Goal: Feedback & Contribution: Submit feedback/report problem

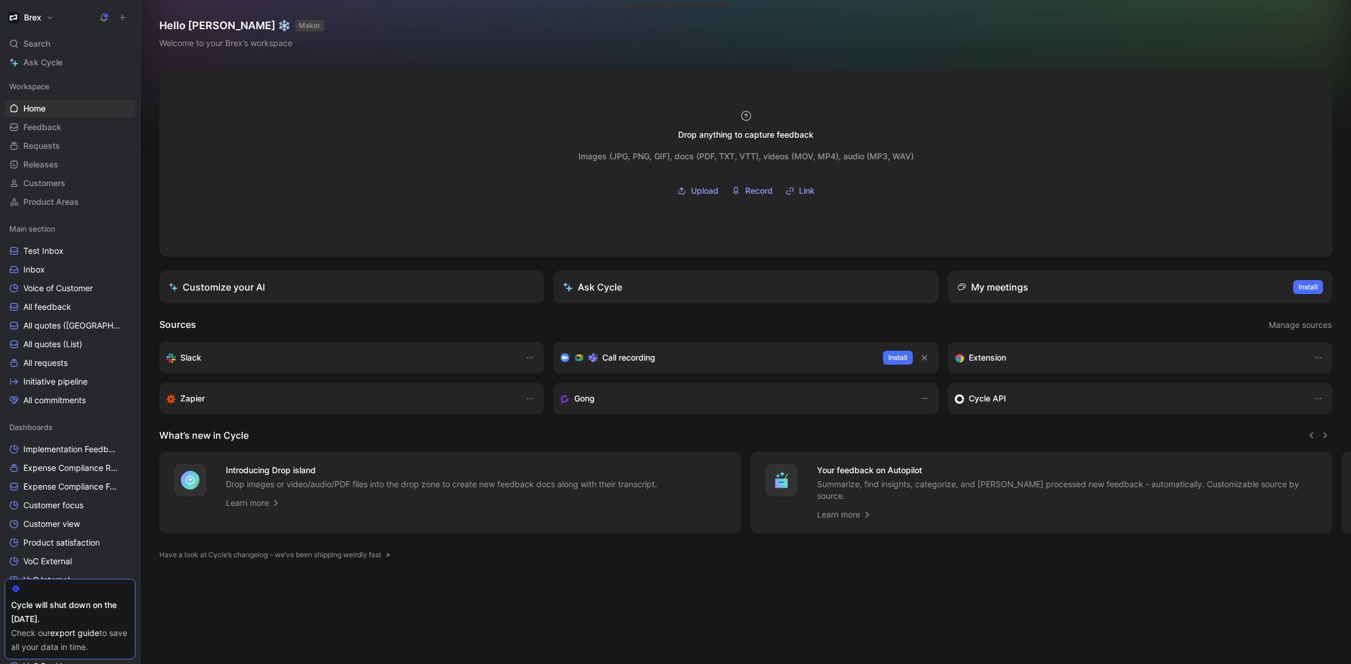
click at [116, 18] on button at bounding box center [122, 17] width 16 height 16
click at [200, 13] on button "New feedback c" at bounding box center [200, 22] width 125 height 20
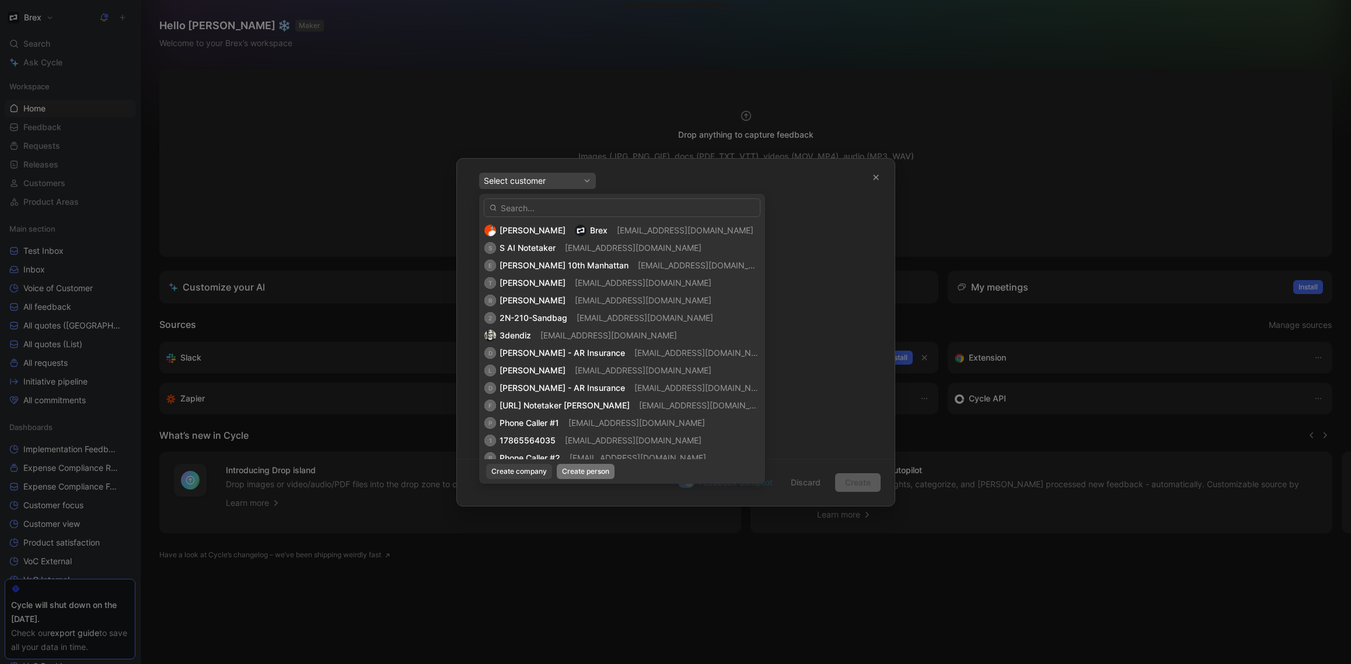
click at [573, 467] on span "Create person" at bounding box center [585, 472] width 47 height 12
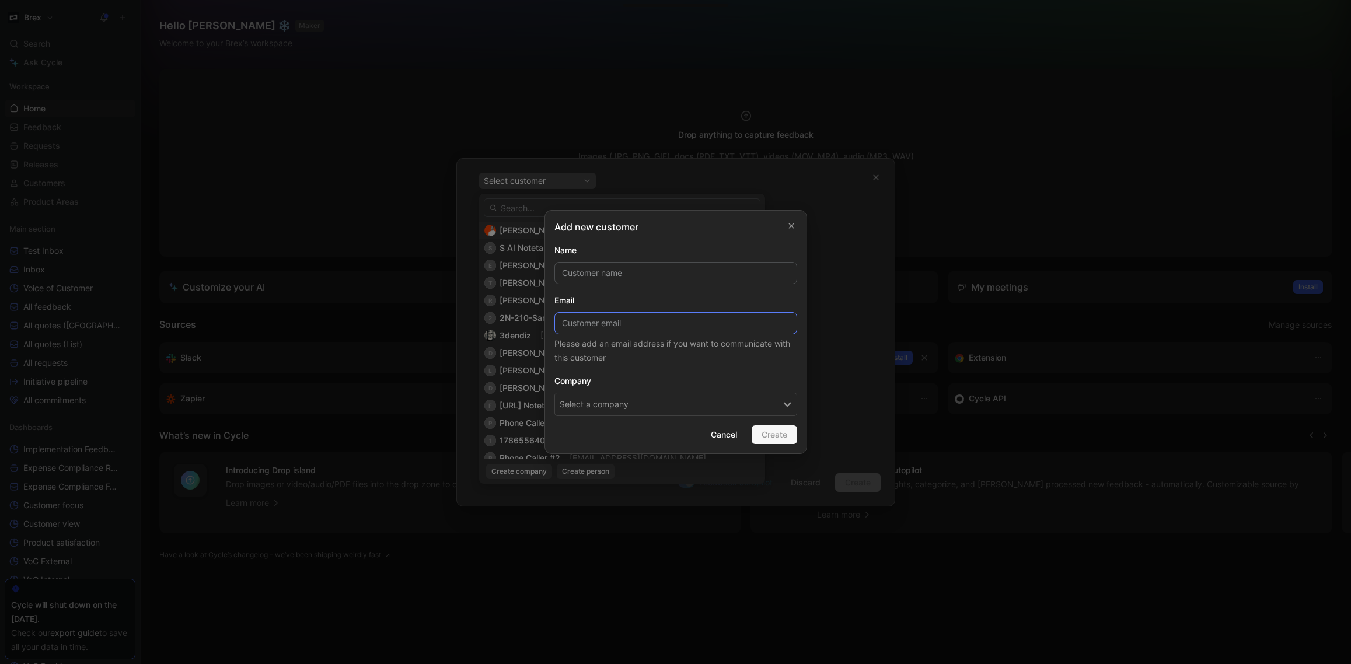
click at [660, 320] on input at bounding box center [676, 323] width 243 height 22
paste input "[PERSON_NAME][EMAIL_ADDRESS][DOMAIN_NAME]"
type input "[PERSON_NAME][EMAIL_ADDRESS][DOMAIN_NAME]"
click at [647, 266] on input "text" at bounding box center [676, 273] width 243 height 22
type input "[PERSON_NAME]"
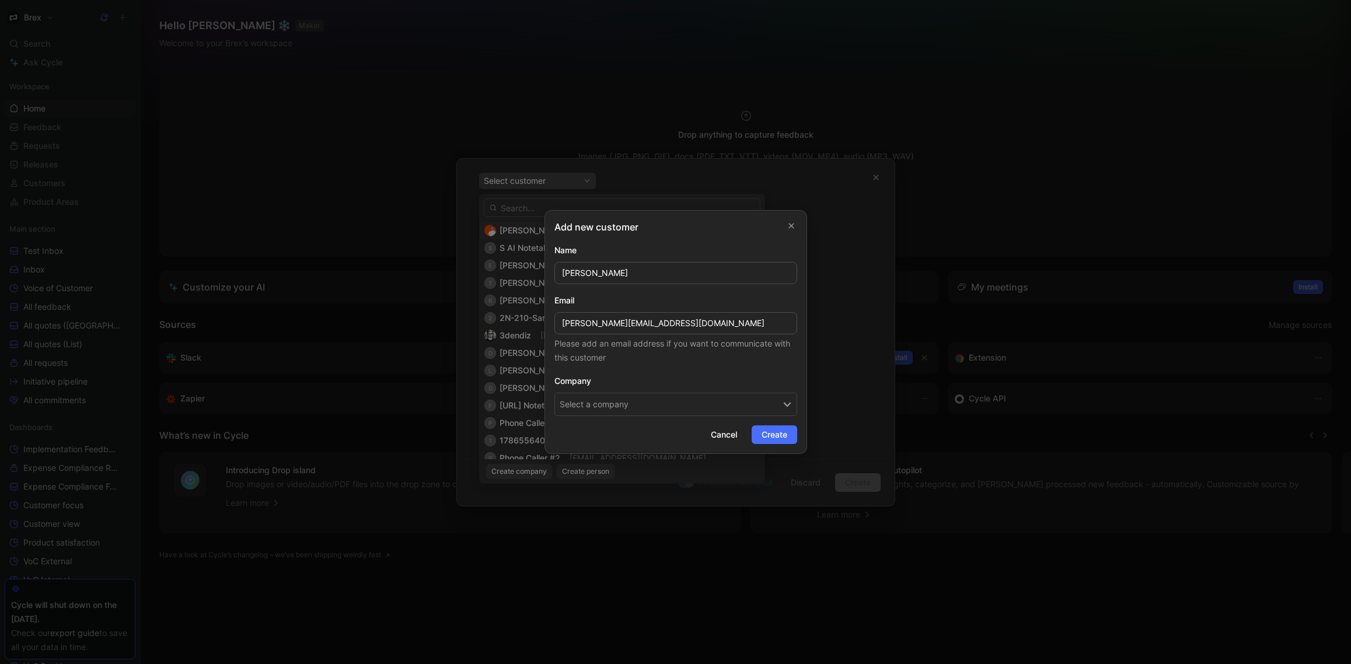
click at [692, 406] on button "Select a company" at bounding box center [676, 404] width 243 height 23
type input "top sdr"
click at [778, 438] on span "Create" at bounding box center [775, 435] width 26 height 14
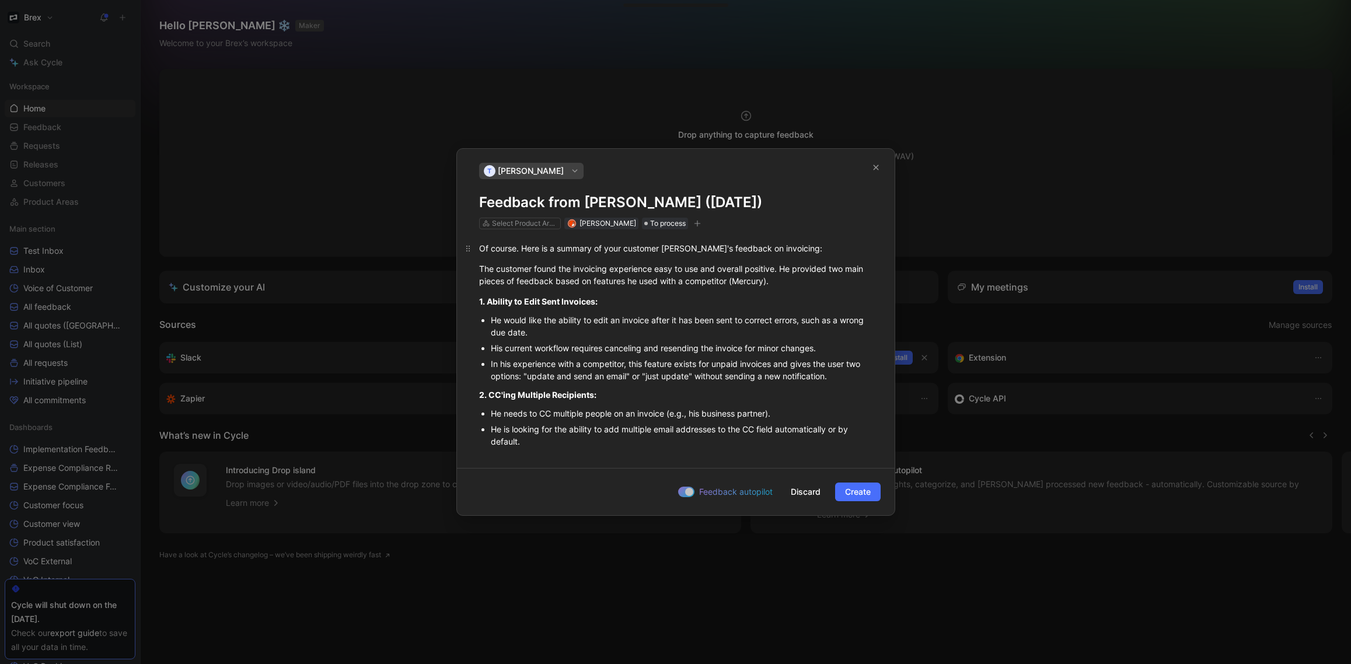
click at [797, 250] on div "Of course. Here is a summary of your customer [PERSON_NAME]'s feedback on invoi…" at bounding box center [675, 248] width 393 height 12
click at [856, 491] on span "Create" at bounding box center [858, 492] width 26 height 14
